Goal: Information Seeking & Learning: Understand process/instructions

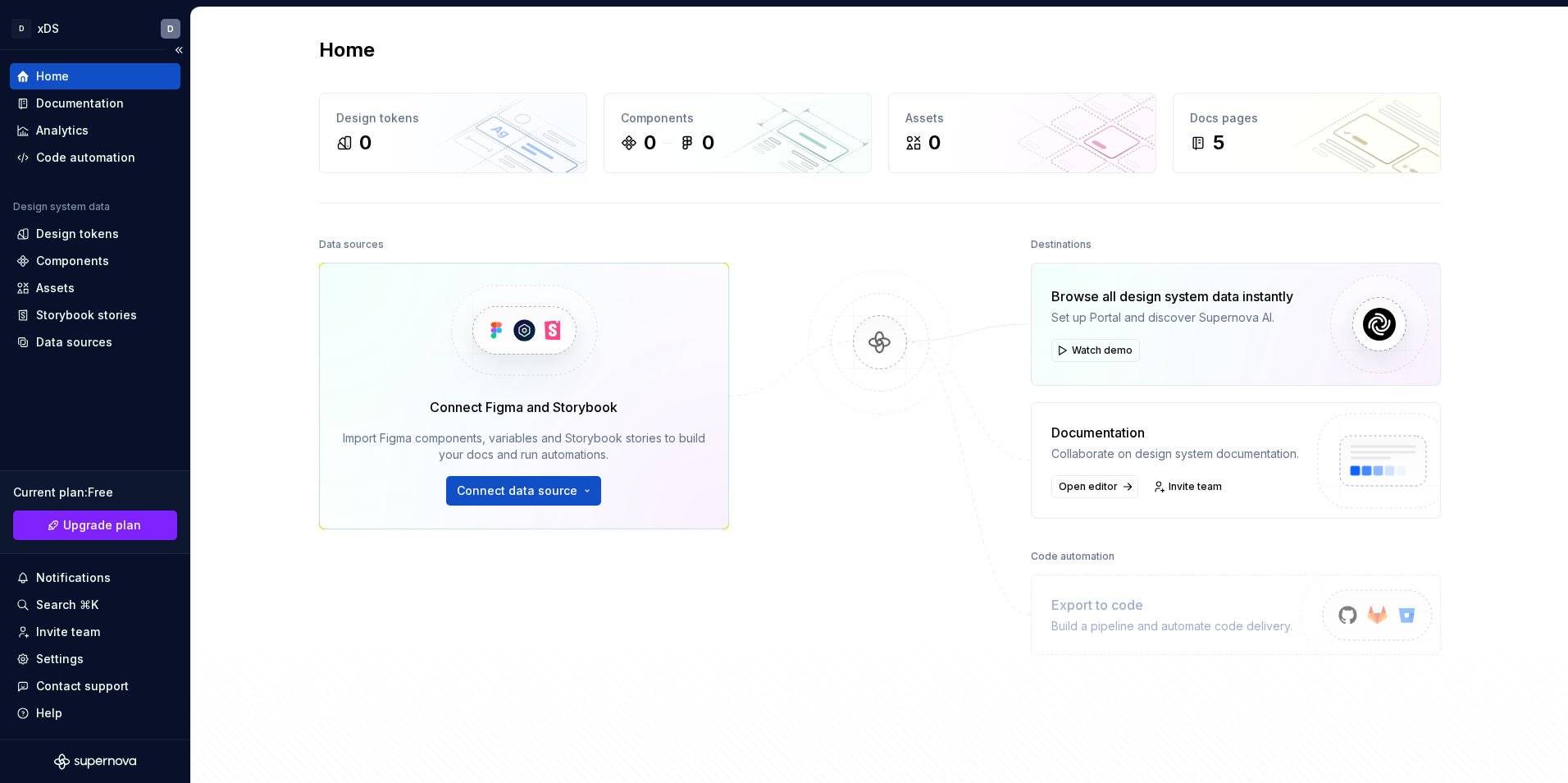
click at [32, 74] on div "Home" at bounding box center [96, 76] width 158 height 17
click at [107, 96] on div "Documentation" at bounding box center [80, 104] width 88 height 17
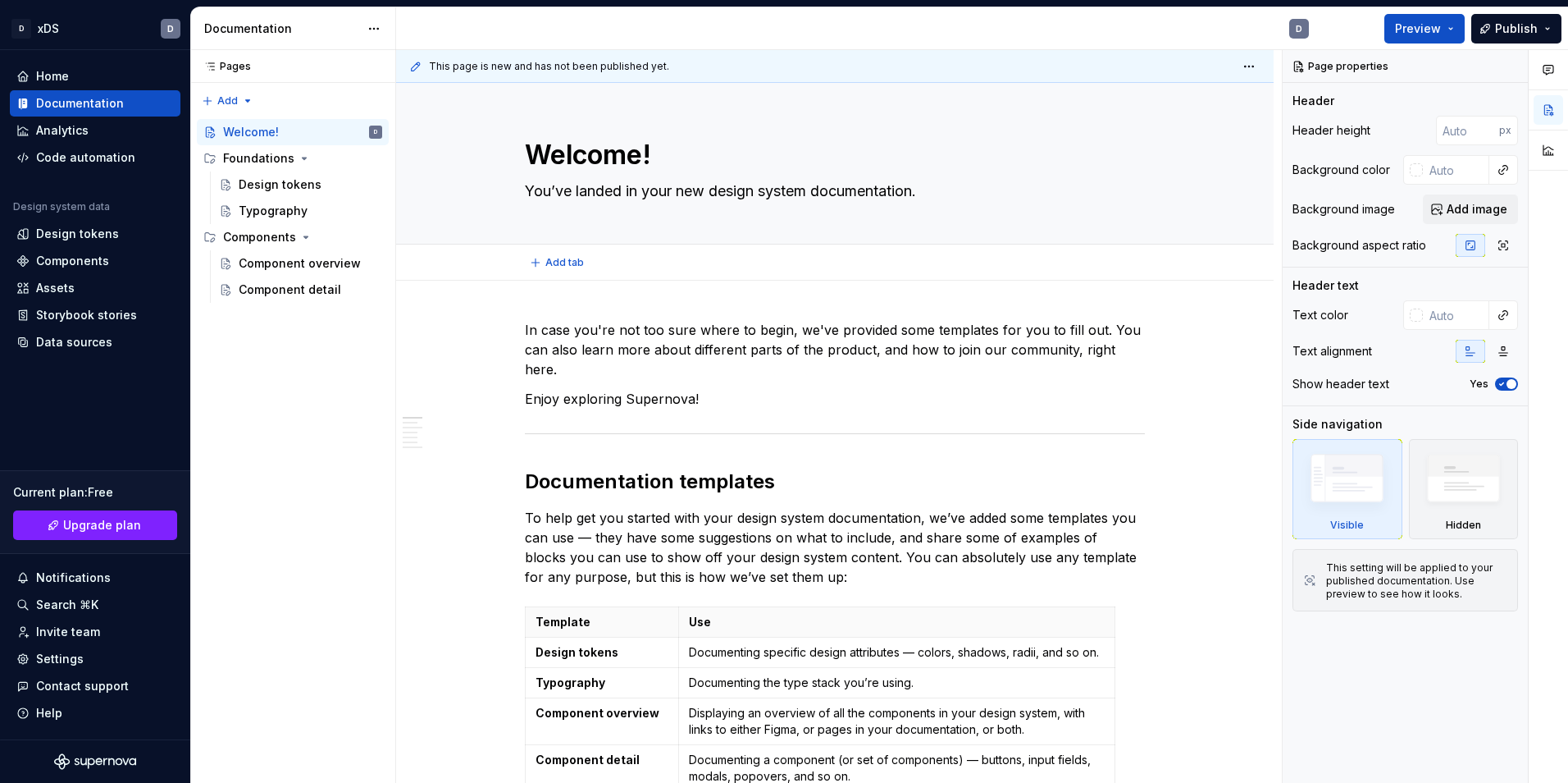
type textarea "*"
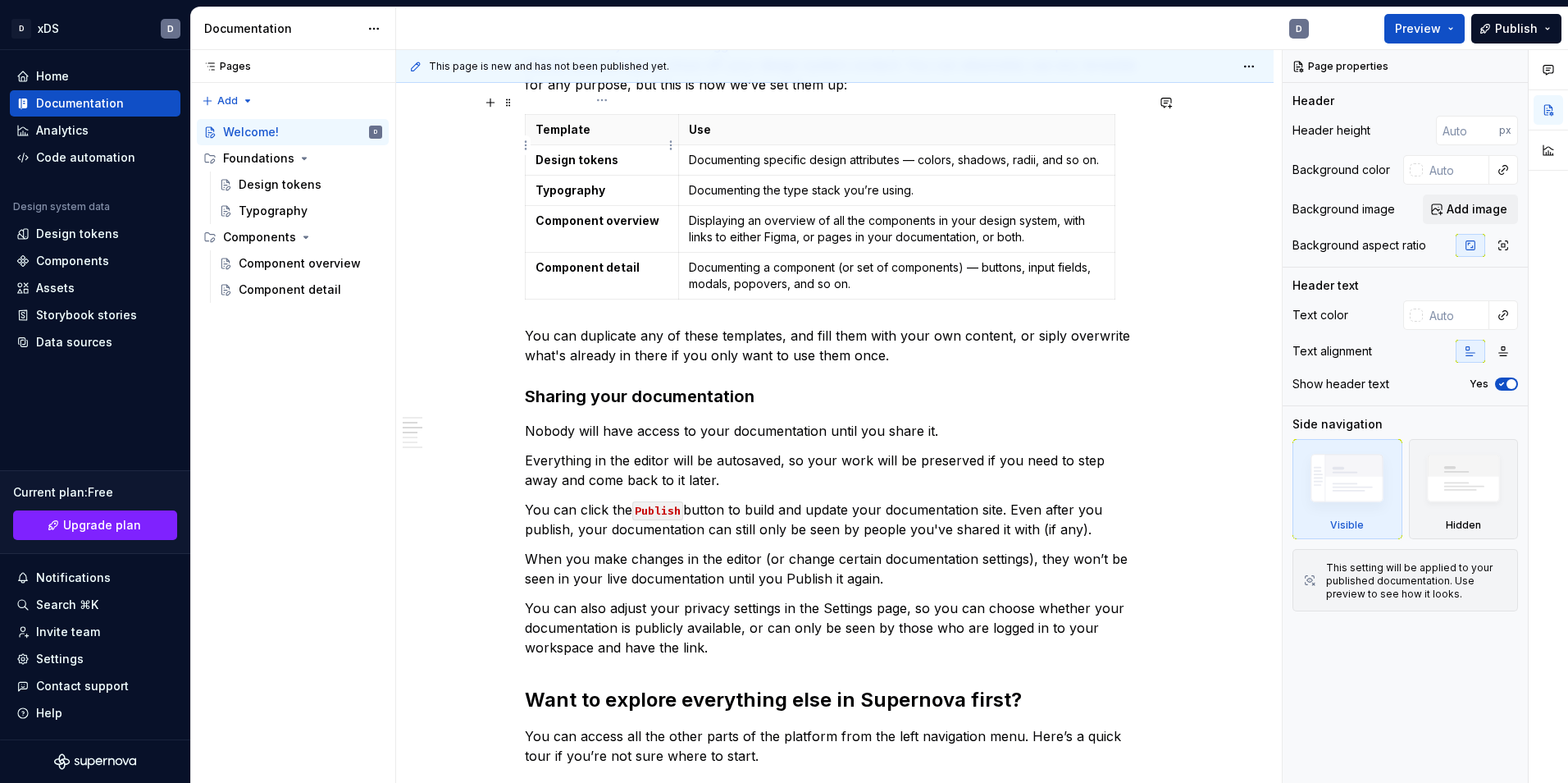
scroll to position [487, 0]
